Goal: Information Seeking & Learning: Learn about a topic

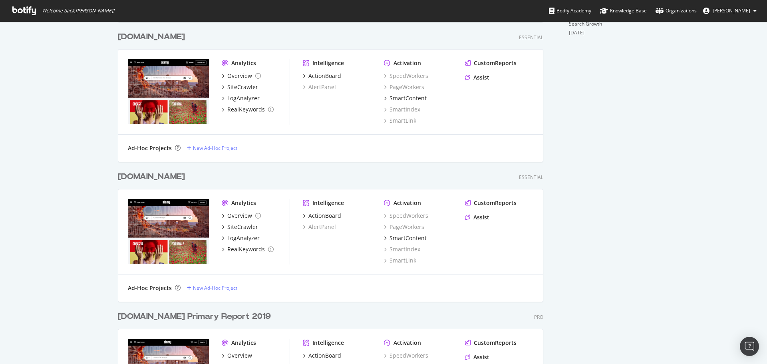
scroll to position [439, 0]
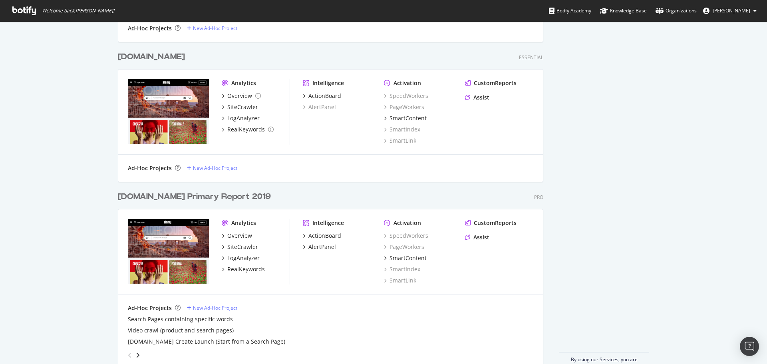
click at [167, 195] on div "[DOMAIN_NAME] Primary Report 2019" at bounding box center [194, 197] width 153 height 12
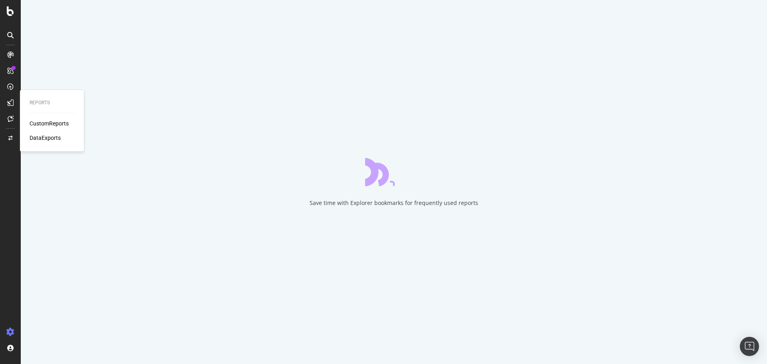
click at [54, 123] on div "CustomReports" at bounding box center [49, 123] width 39 height 8
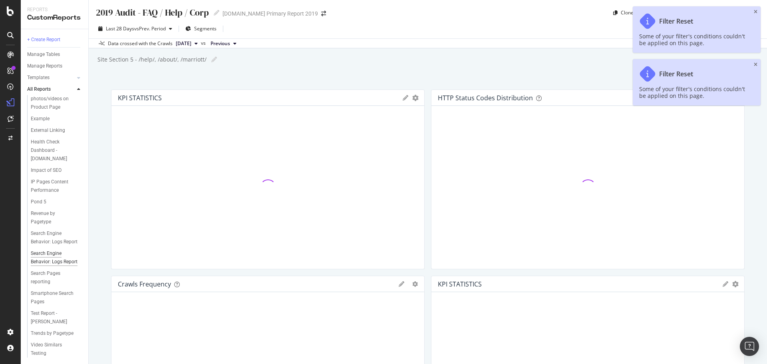
scroll to position [120, 0]
click at [48, 286] on div "Search Pages reporting" at bounding box center [53, 277] width 45 height 17
